Goal: Task Accomplishment & Management: Manage account settings

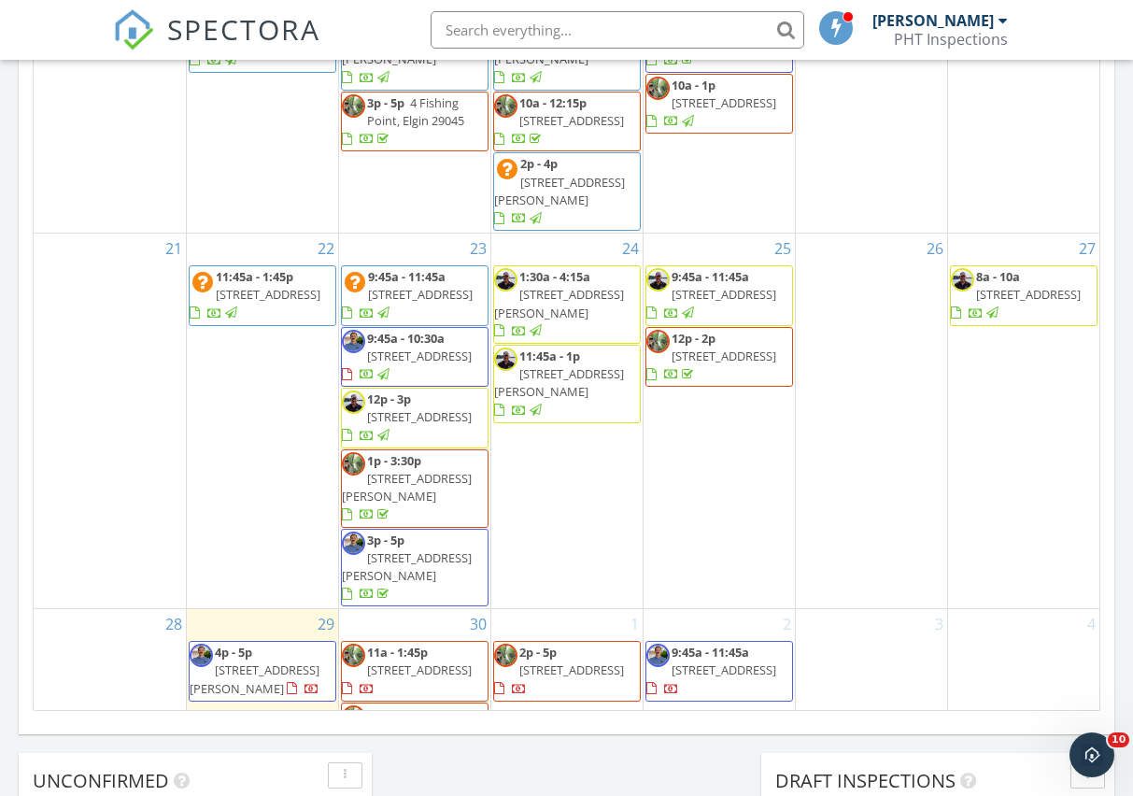
scroll to position [1190, 0]
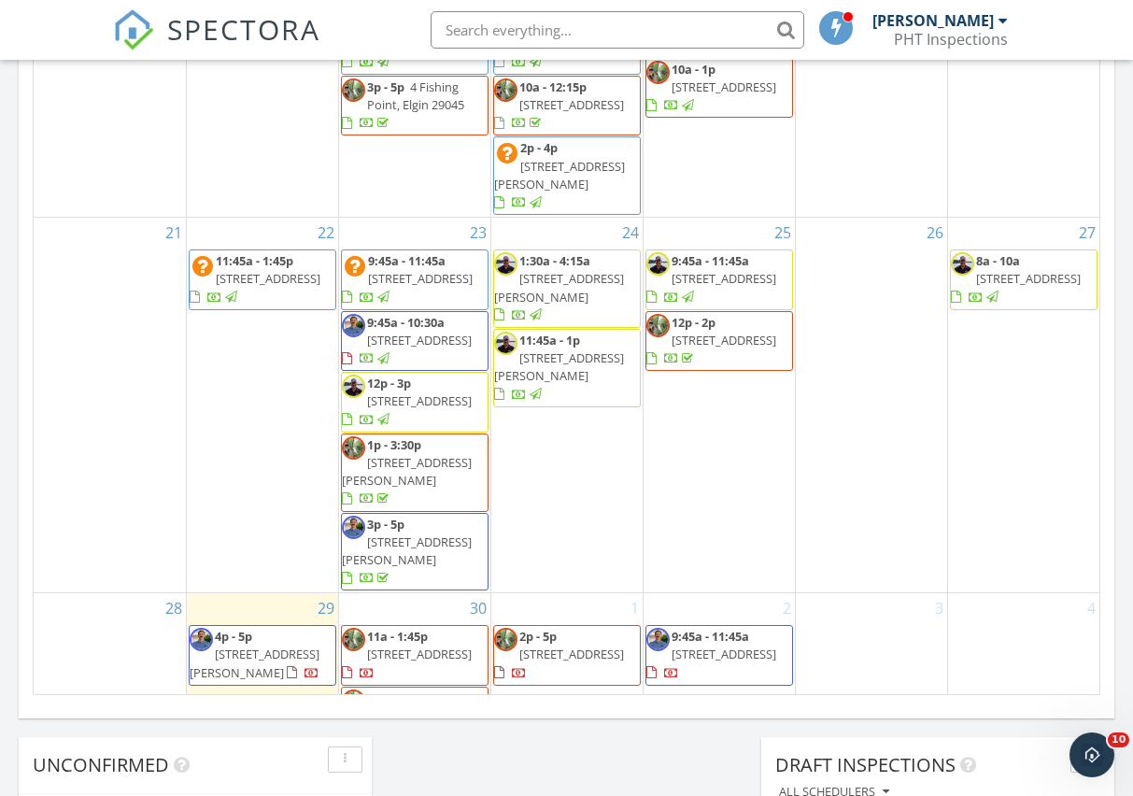
click at [303, 645] on span "180 Sterling Hill Wy, Lexington 29072" at bounding box center [255, 662] width 130 height 35
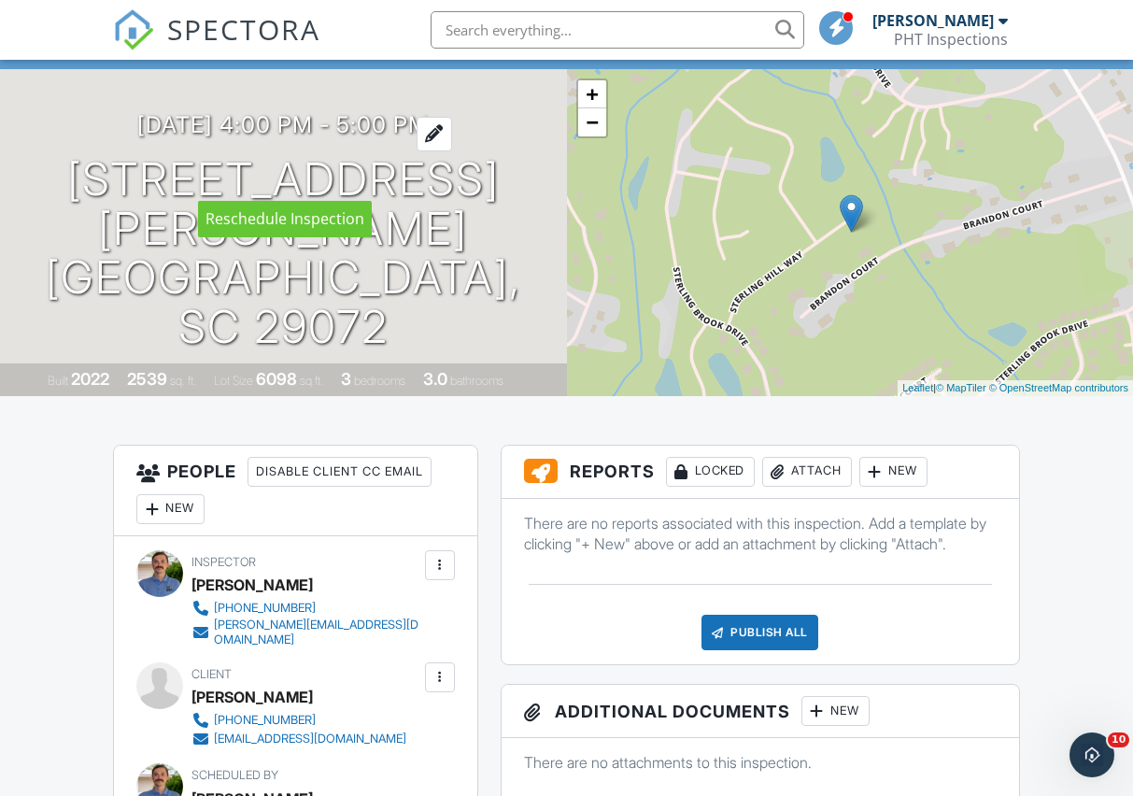
click at [452, 151] on div at bounding box center [433, 134] width 35 height 35
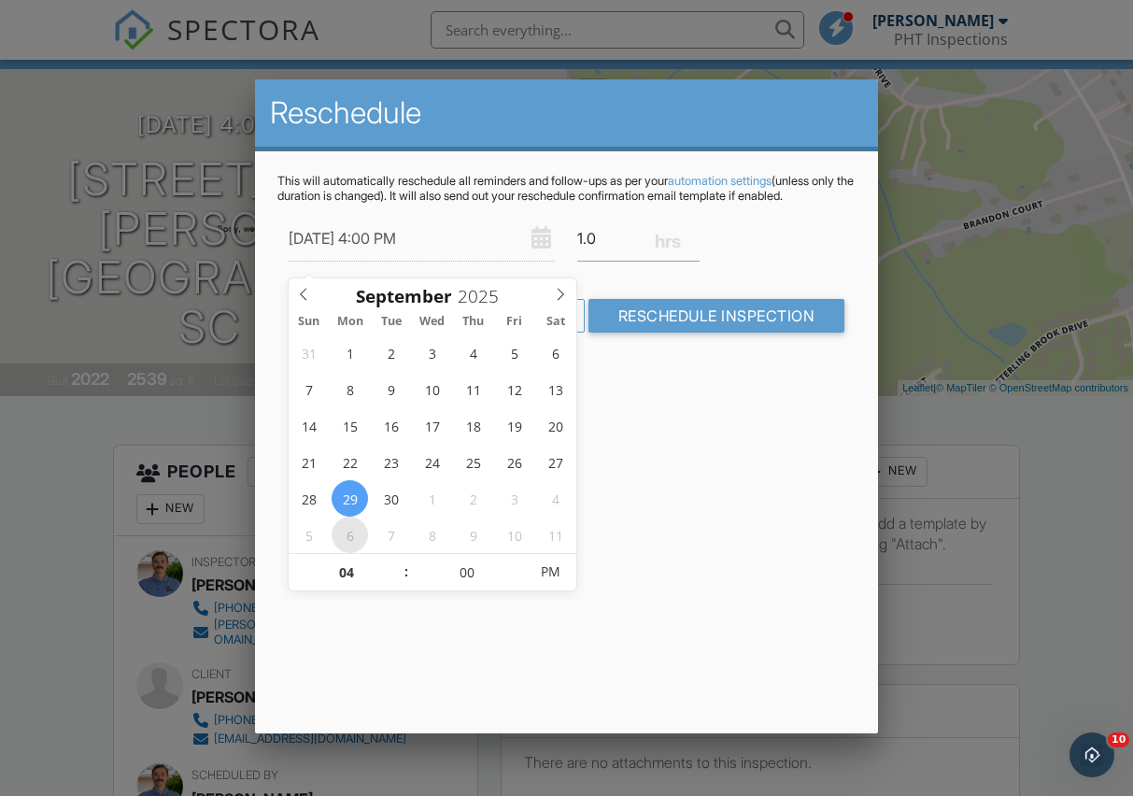
type input "10/06/2025 4:00 PM"
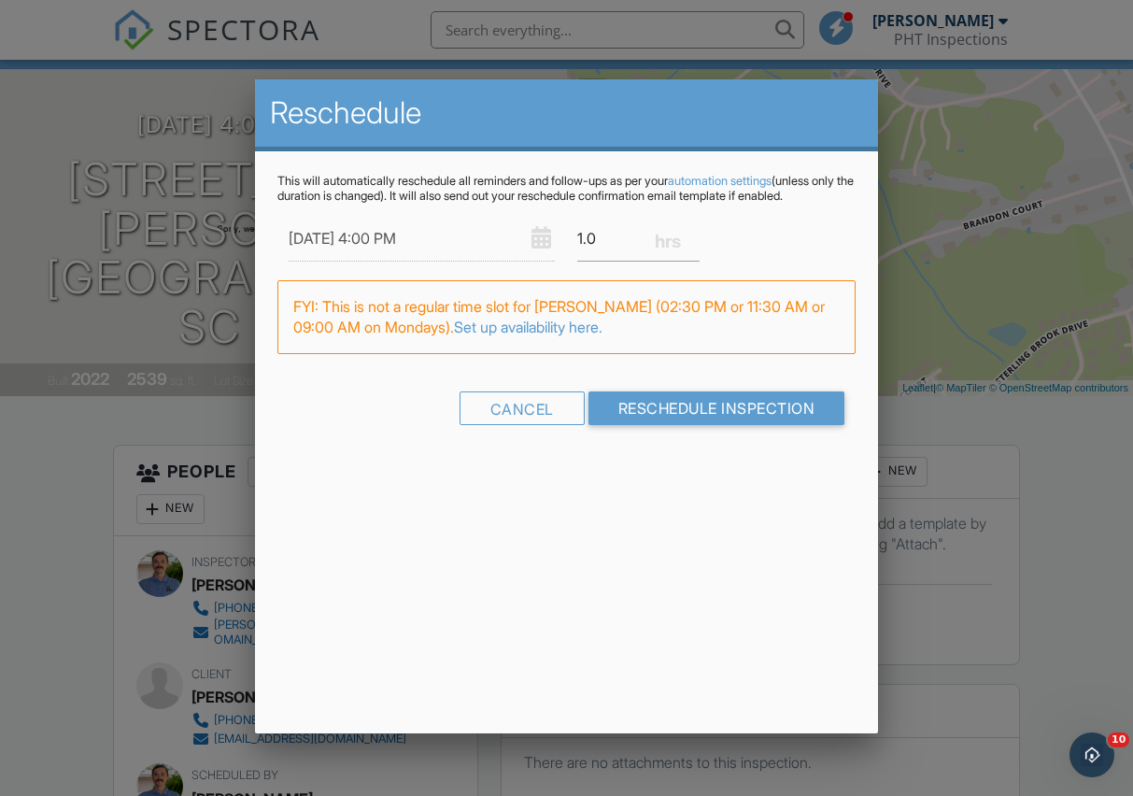
click at [725, 505] on div "Reschedule This will automatically reschedule all reminders and follow-ups as p…" at bounding box center [566, 406] width 623 height 654
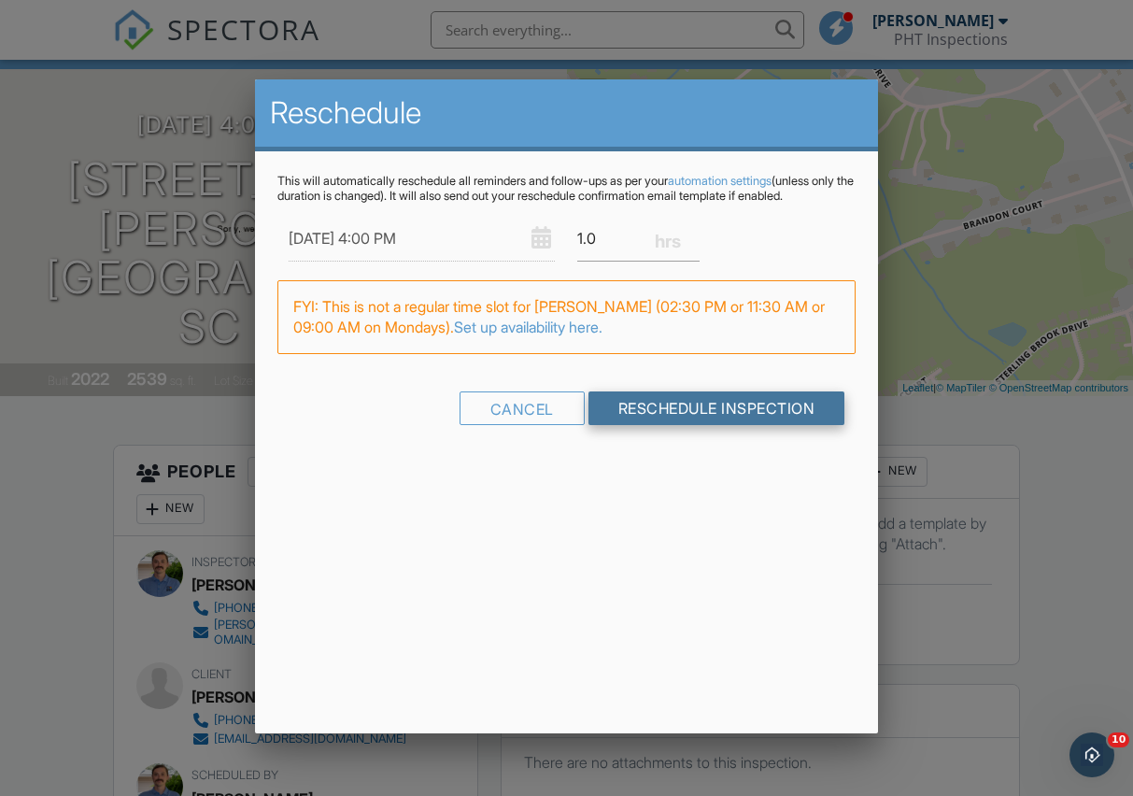
click at [693, 419] on input "Reschedule Inspection" at bounding box center [716, 408] width 257 height 34
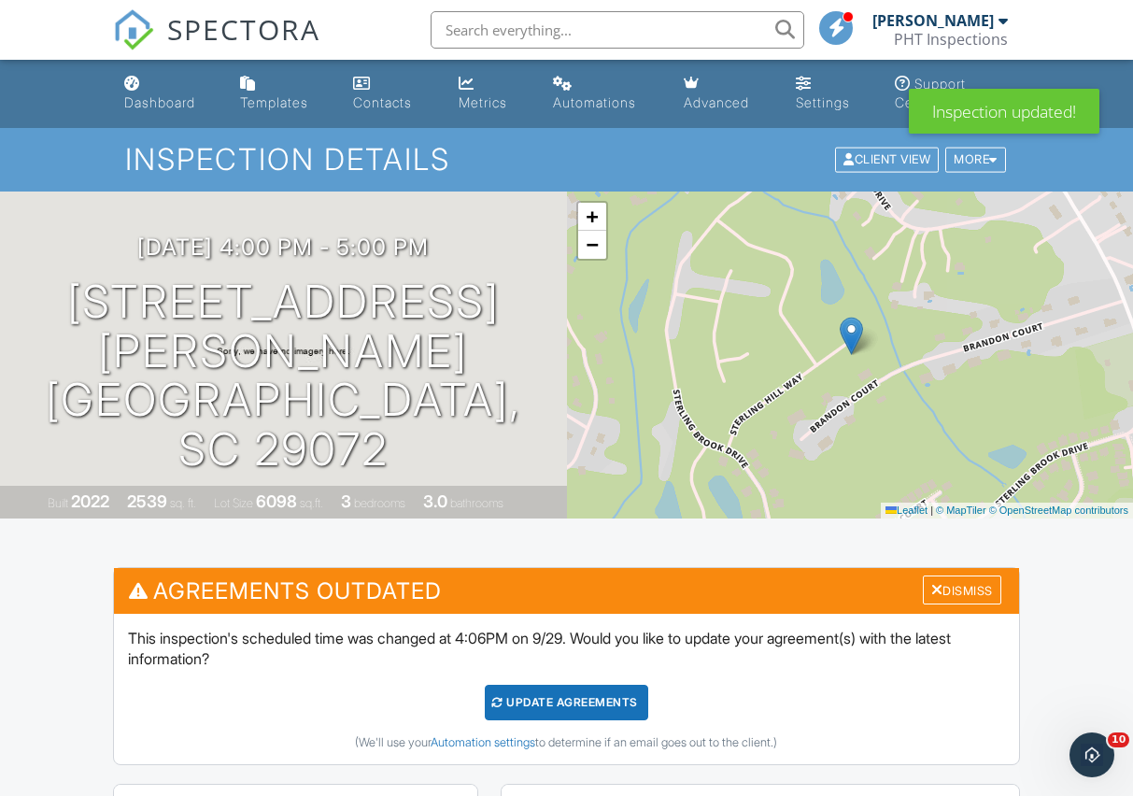
click at [555, 710] on div "Update Agreements" at bounding box center [566, 701] width 163 height 35
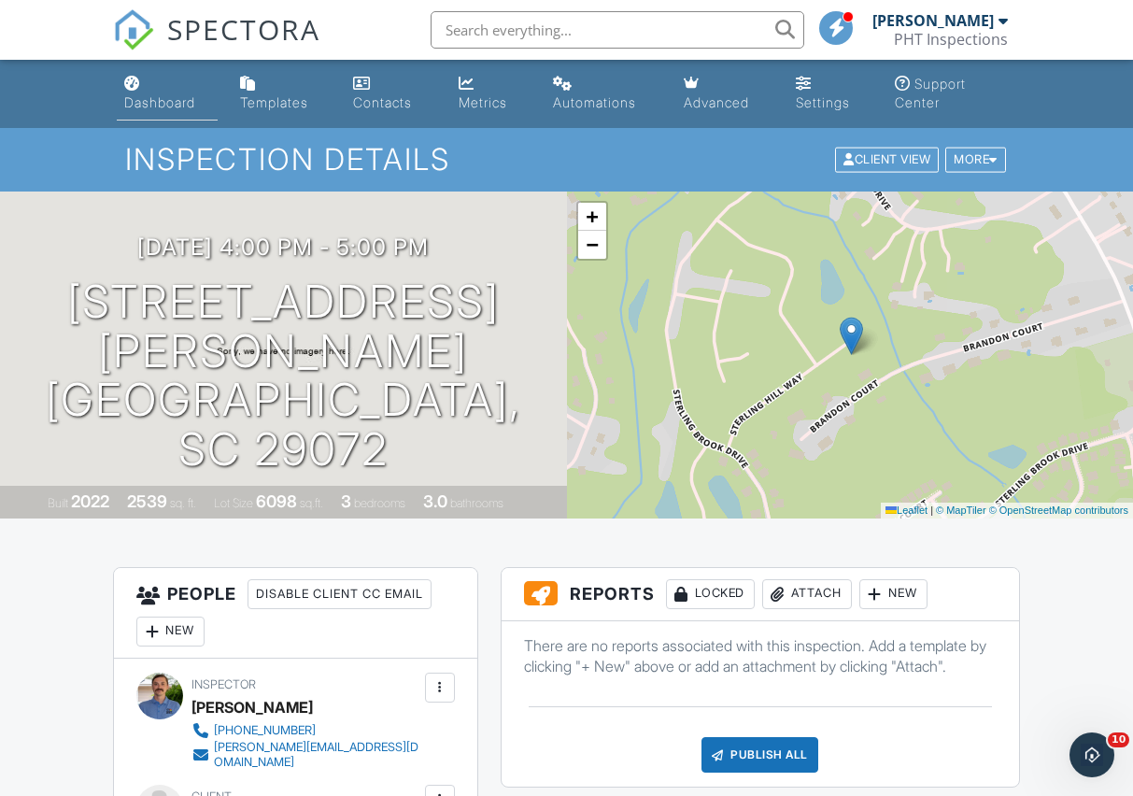
click at [159, 103] on div "Dashboard" at bounding box center [159, 102] width 71 height 16
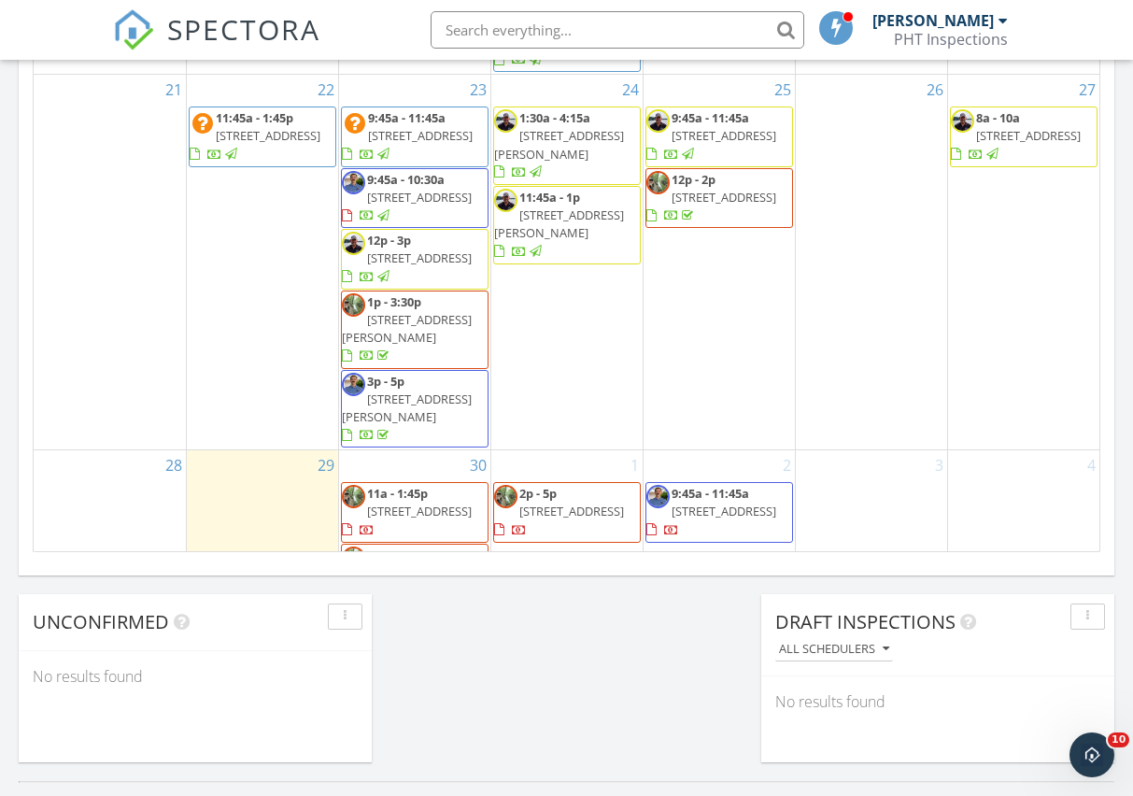
scroll to position [1700, 1133]
